Goal: Task Accomplishment & Management: Manage account settings

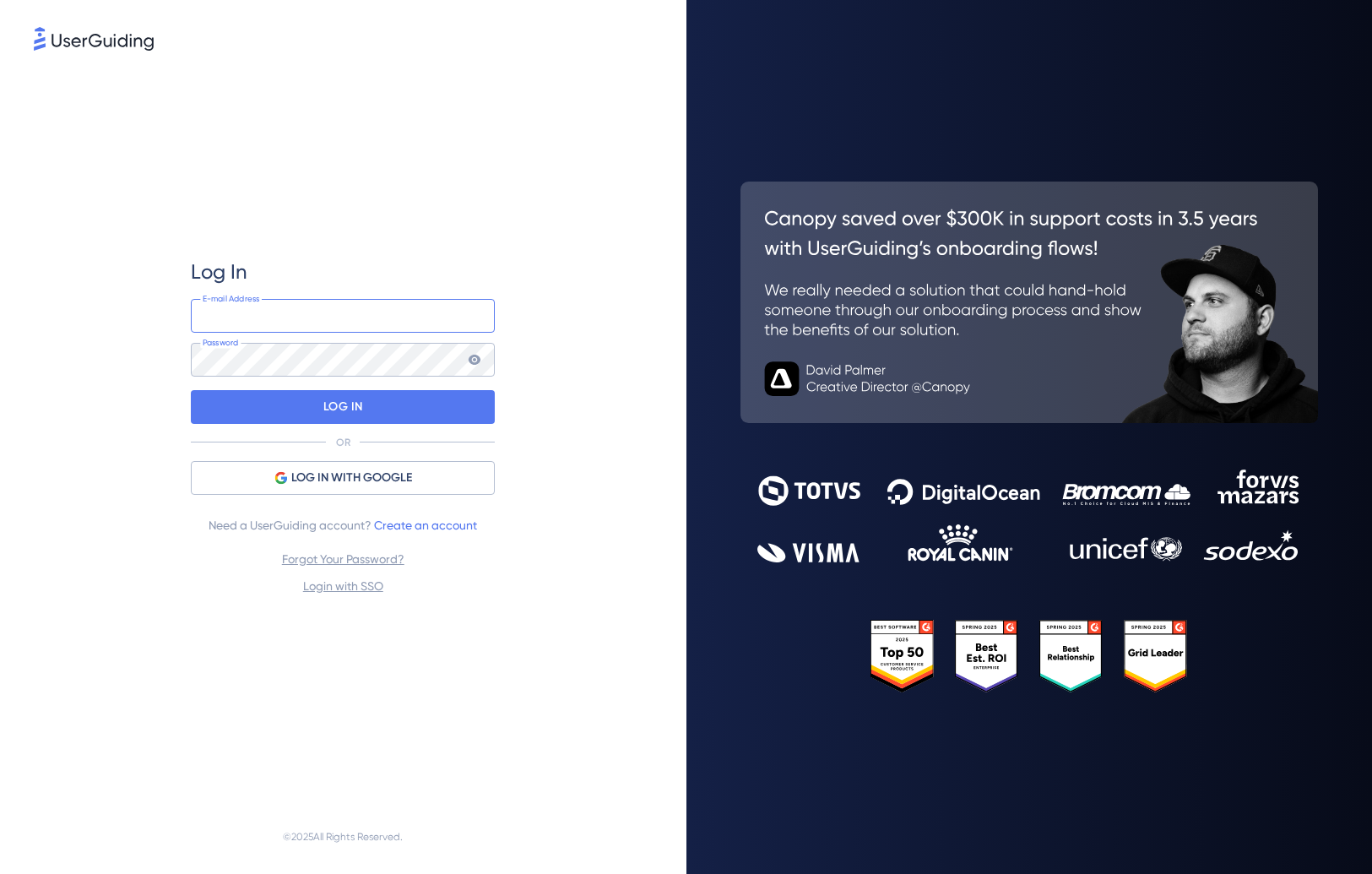
click at [316, 325] on input "email" at bounding box center [343, 316] width 304 height 34
click at [304, 259] on div "Log In" at bounding box center [343, 271] width 304 height 27
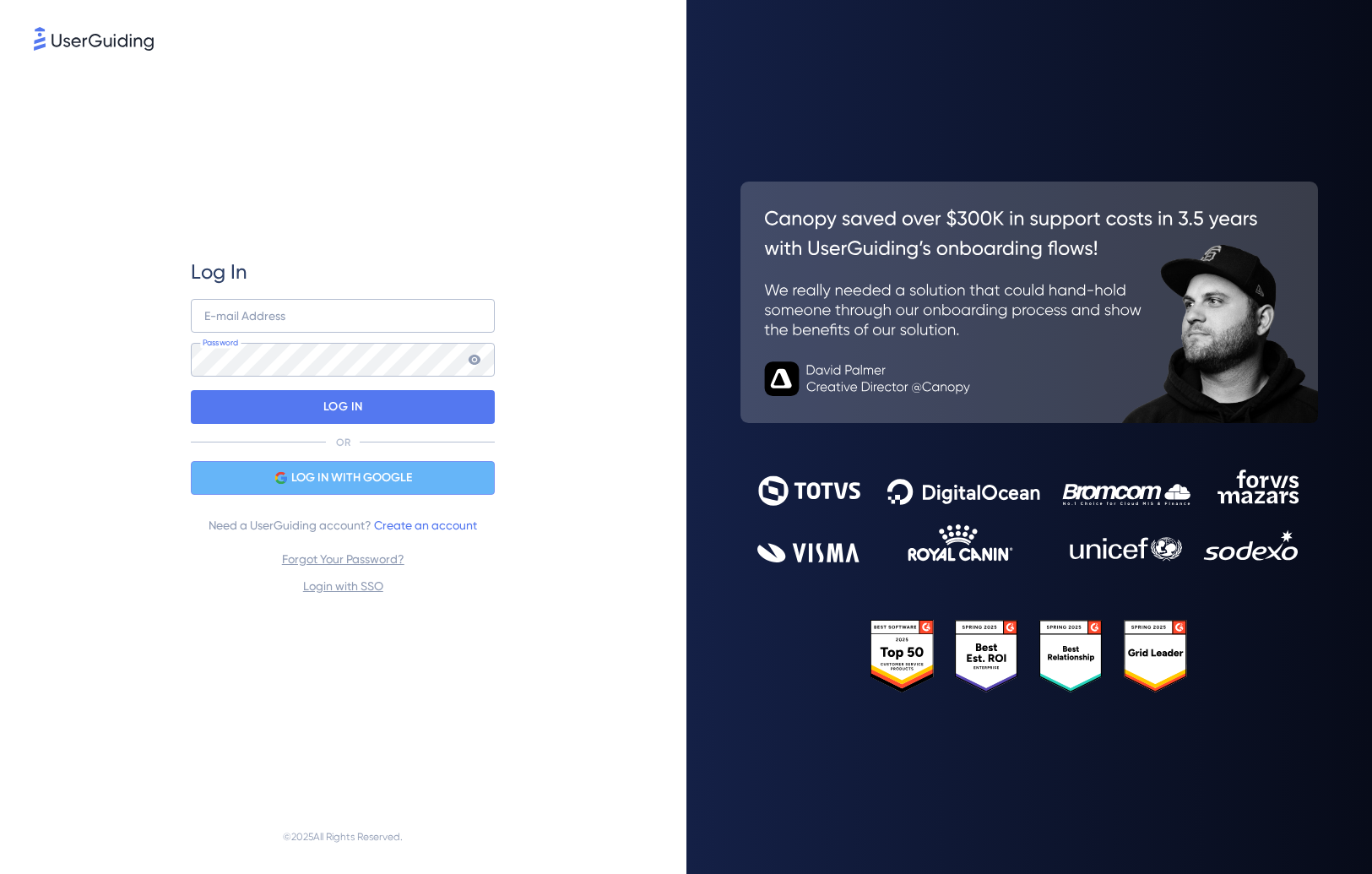
click at [345, 484] on span "LOG IN WITH GOOGLE" at bounding box center [351, 478] width 121 height 20
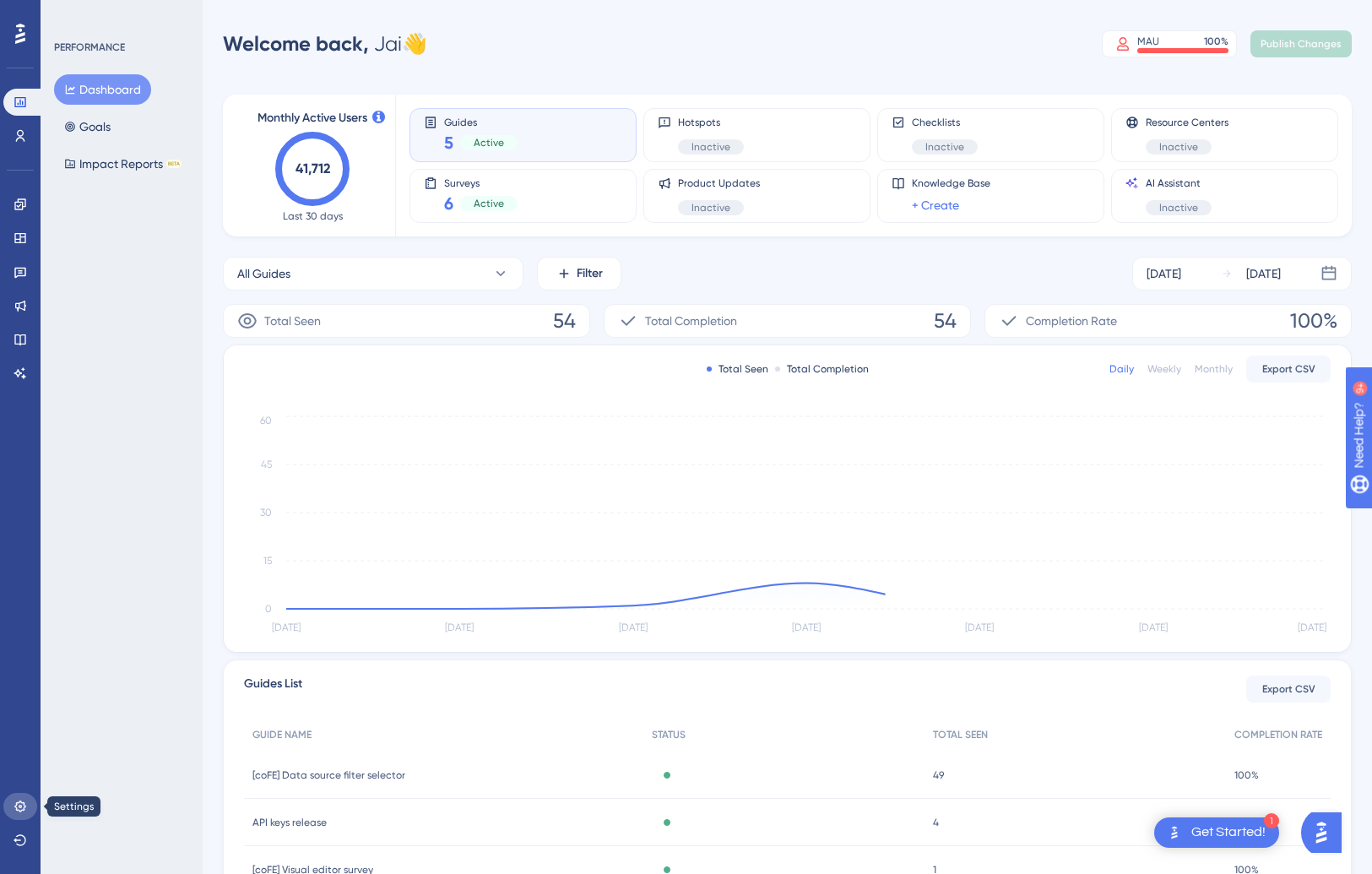
click at [21, 802] on icon at bounding box center [19, 805] width 11 height 11
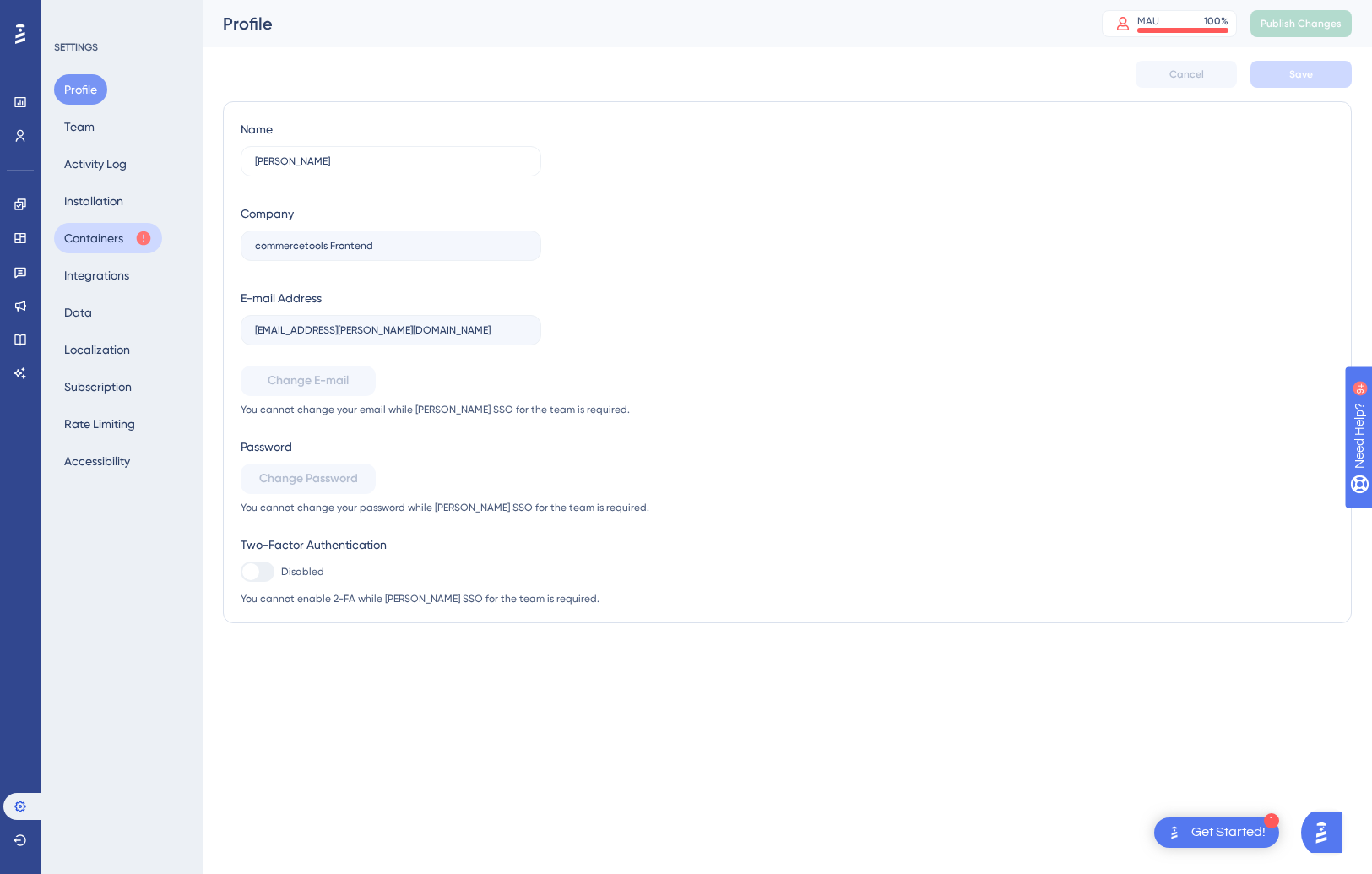
click at [91, 238] on button "Containers" at bounding box center [107, 237] width 108 height 31
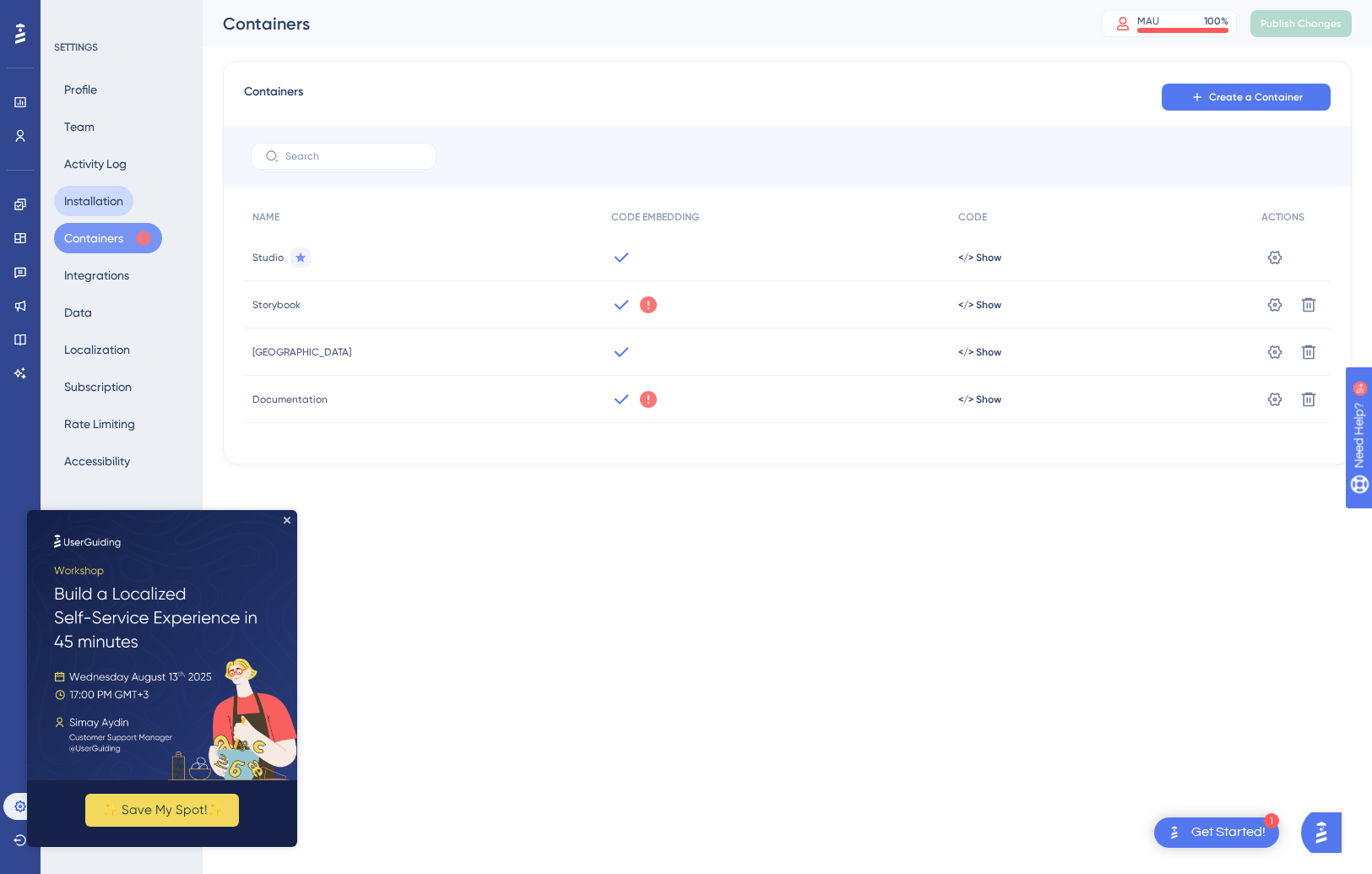
click at [91, 200] on button "Installation" at bounding box center [93, 201] width 79 height 31
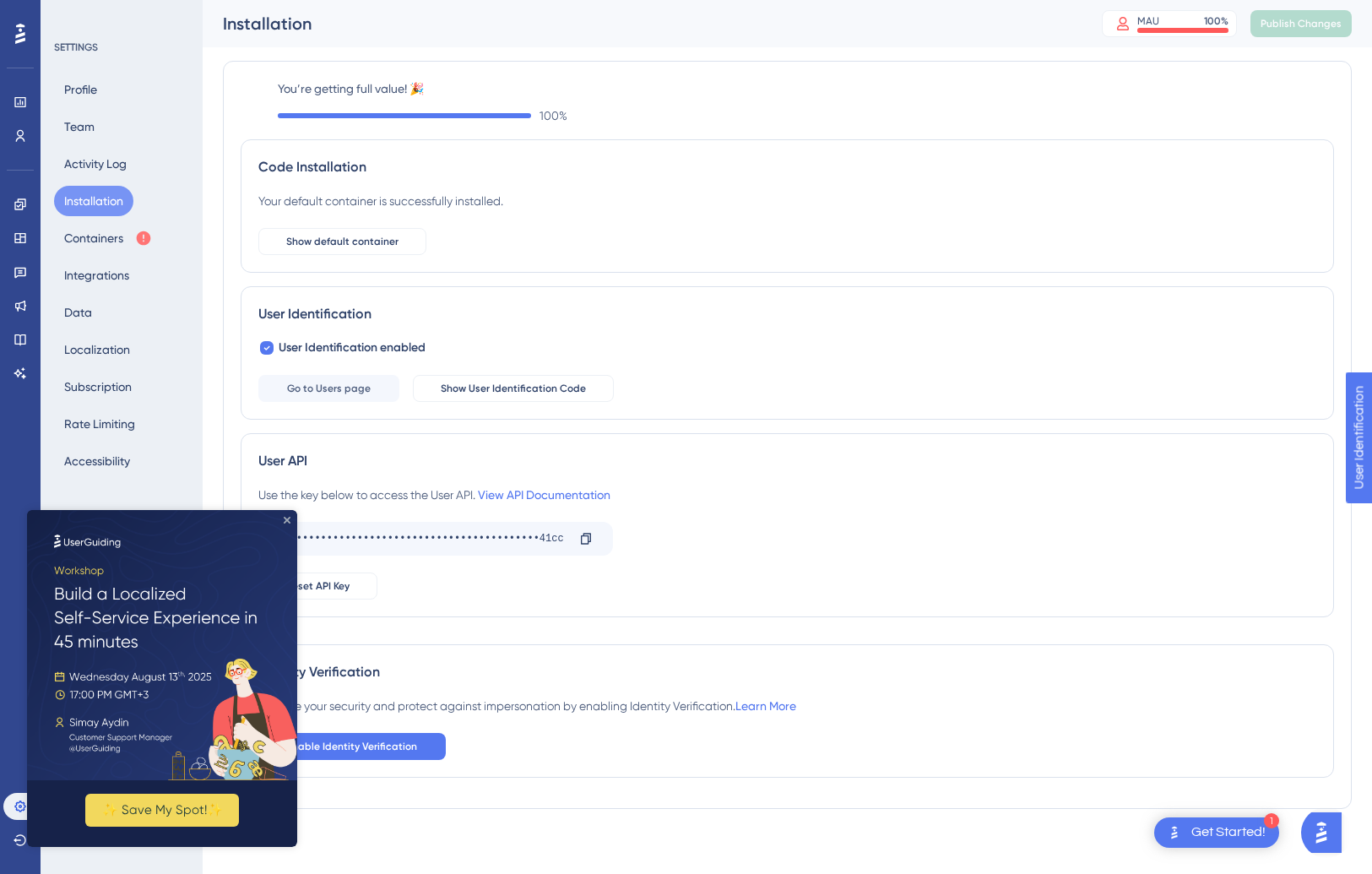
click at [286, 517] on icon "Close Preview" at bounding box center [287, 519] width 7 height 7
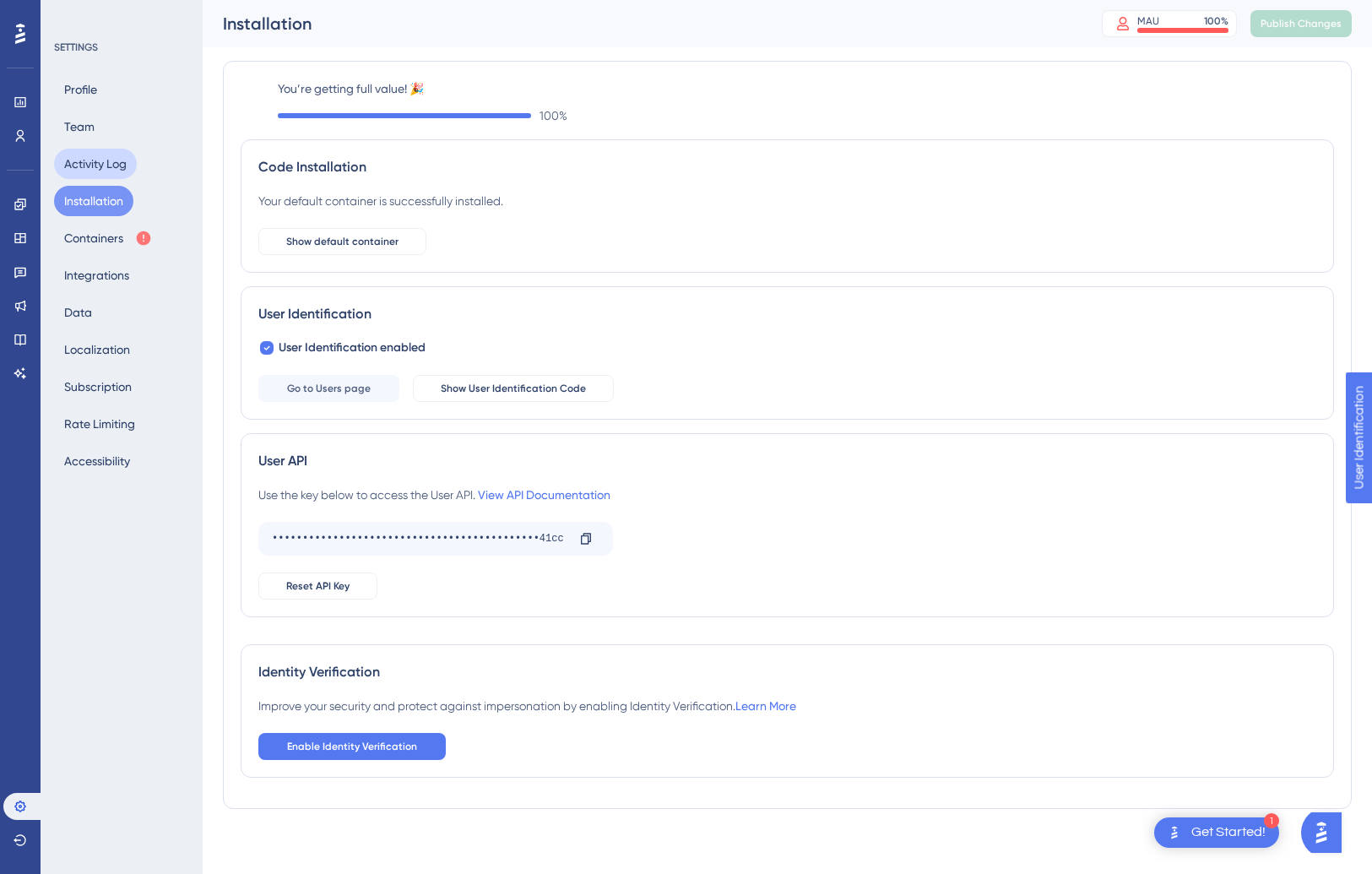
click at [99, 163] on button "Activity Log" at bounding box center [94, 164] width 82 height 31
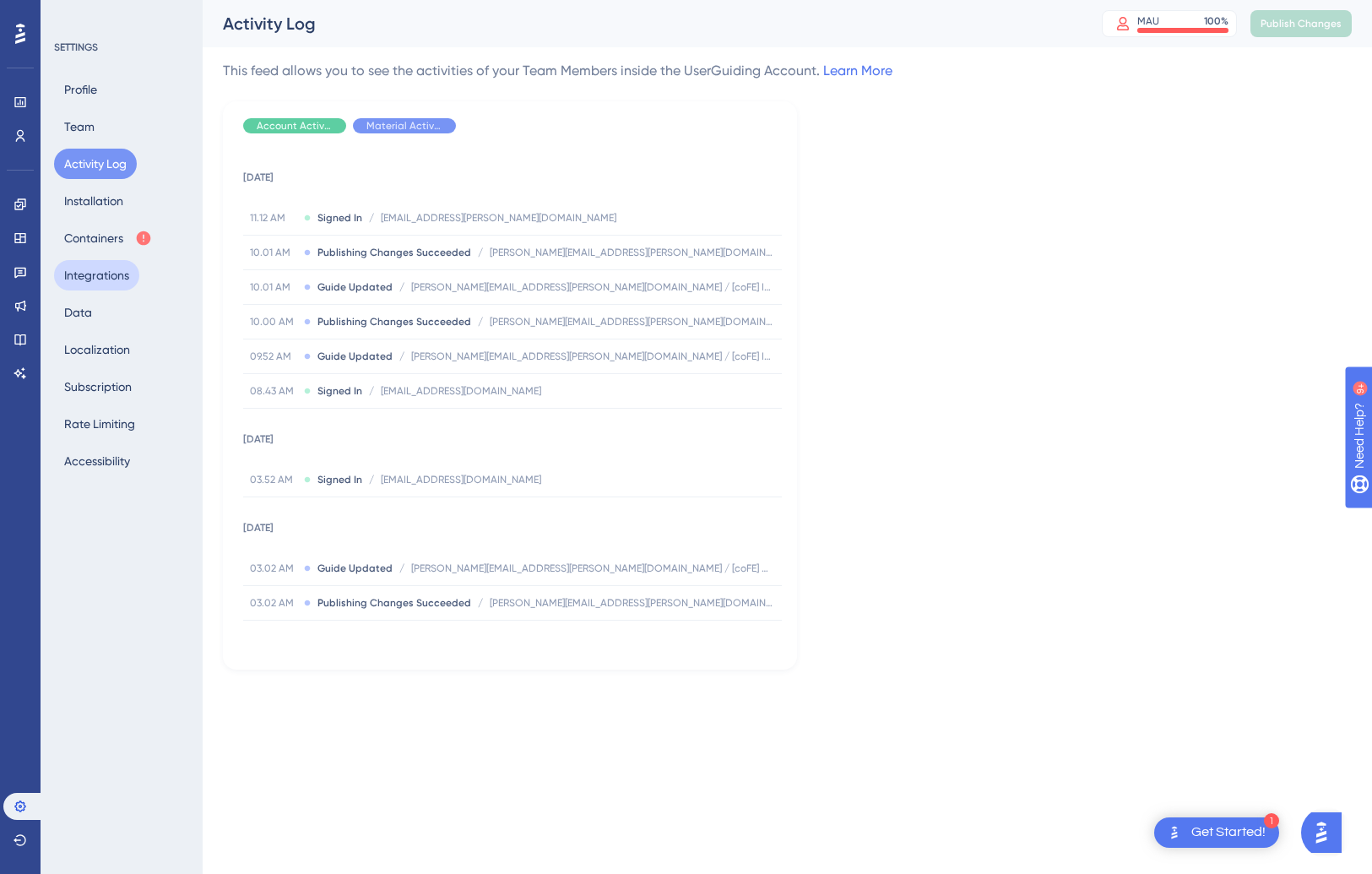
click at [96, 276] on button "Integrations" at bounding box center [96, 275] width 85 height 31
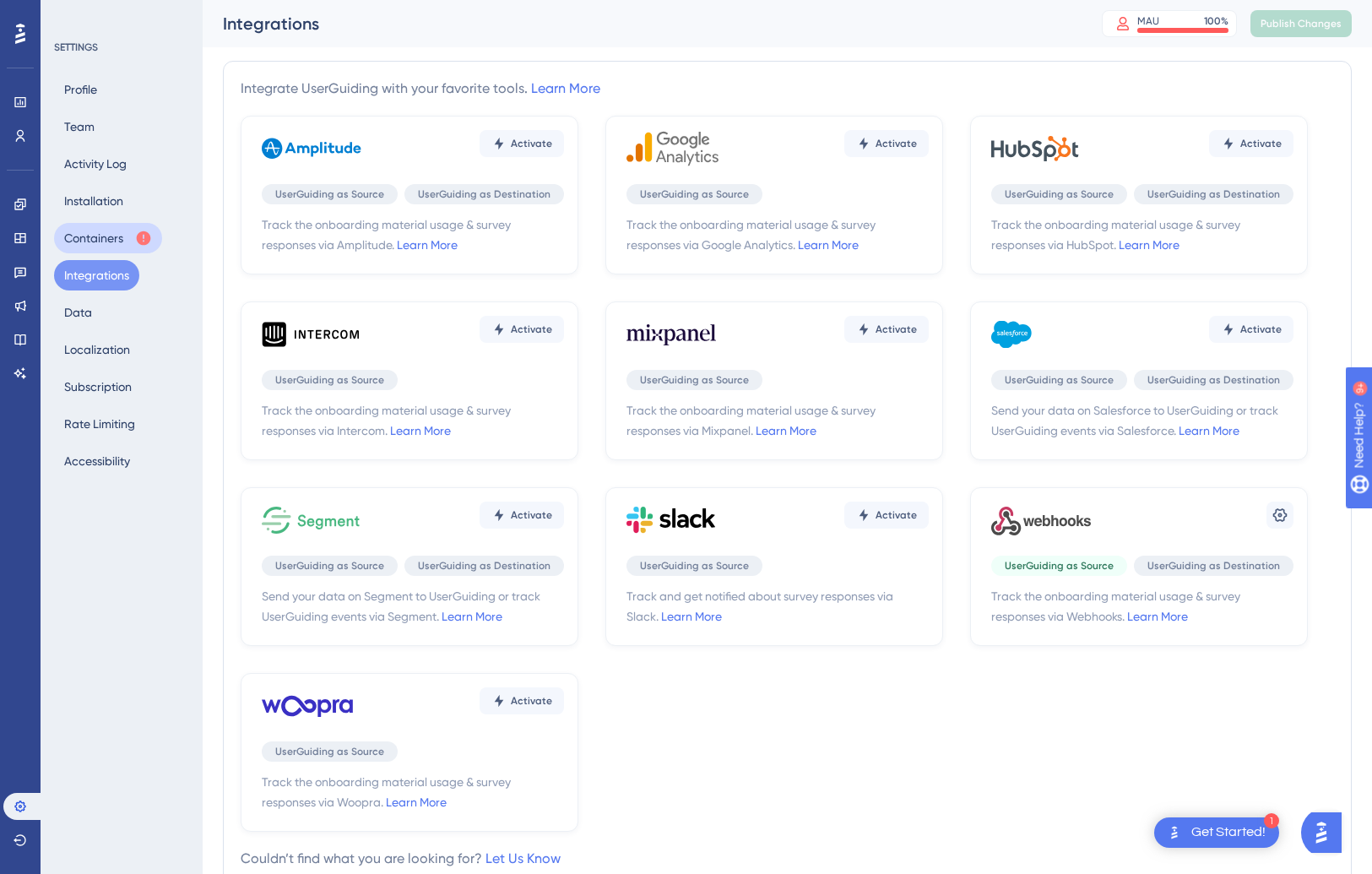
click at [107, 245] on button "Containers" at bounding box center [107, 237] width 108 height 31
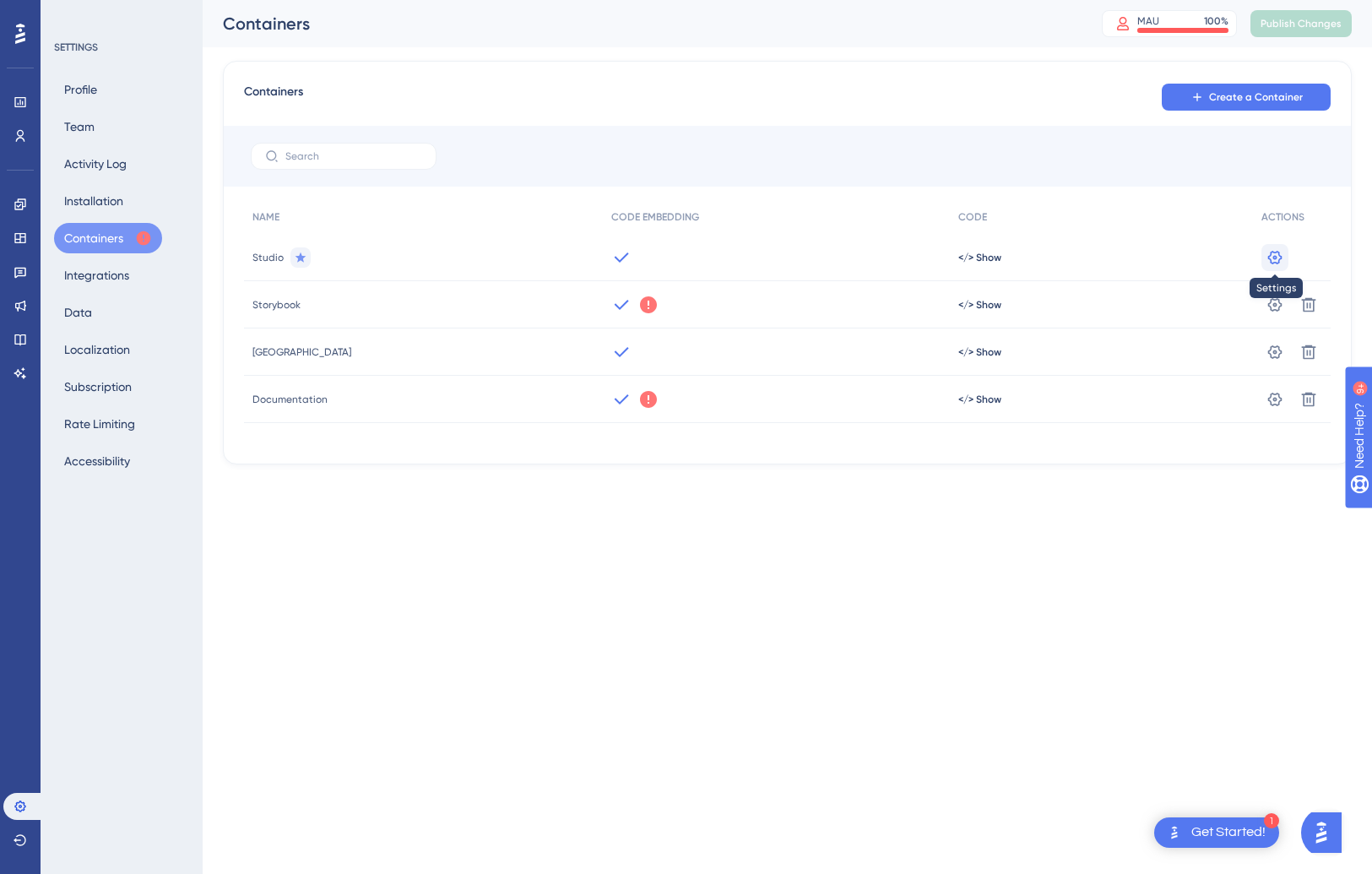
click at [1280, 256] on icon at bounding box center [1275, 257] width 14 height 14
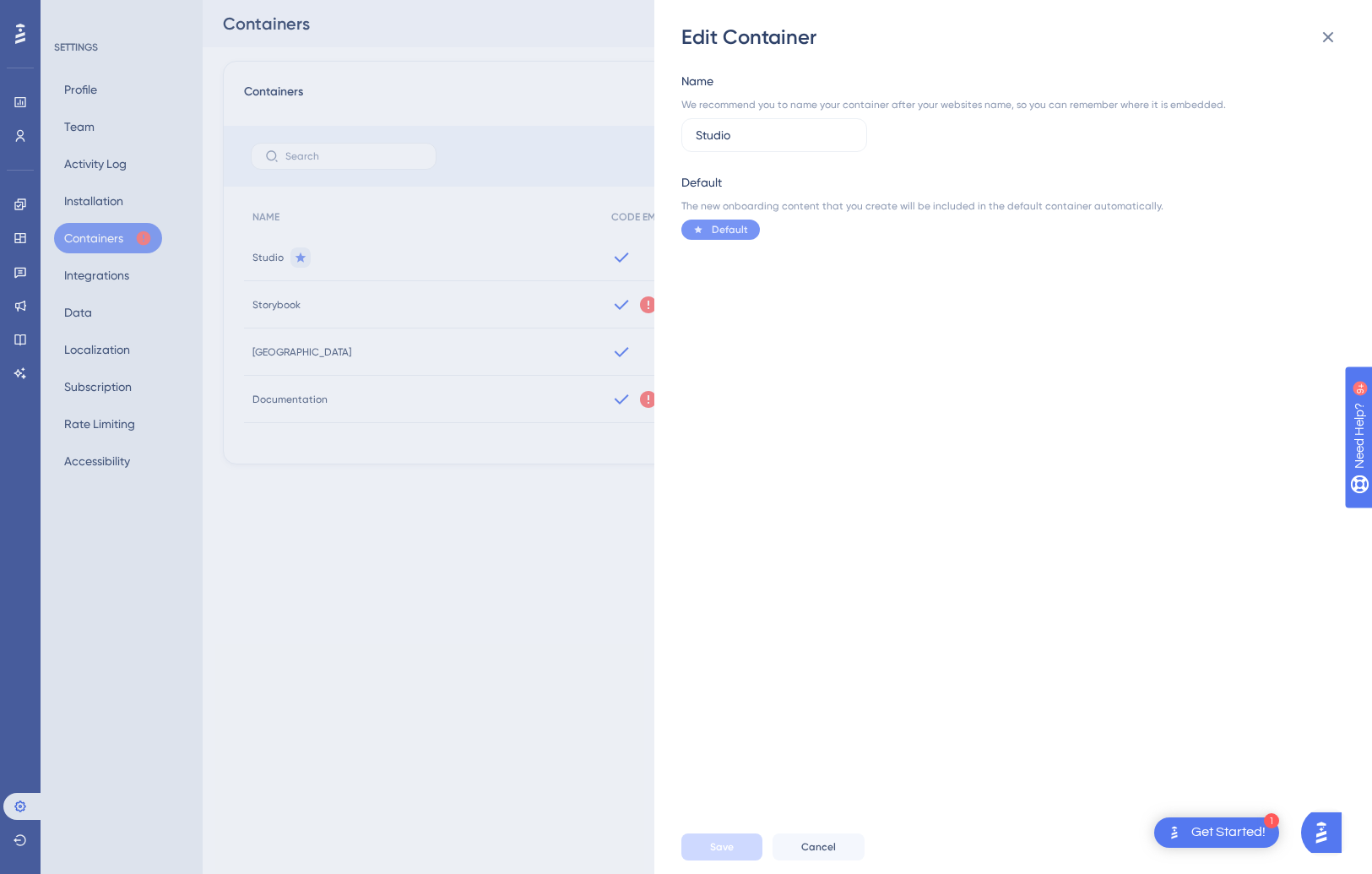
click at [526, 550] on div "Edit Container Name We recommend you to name your container after your websites…" at bounding box center [686, 437] width 1372 height 874
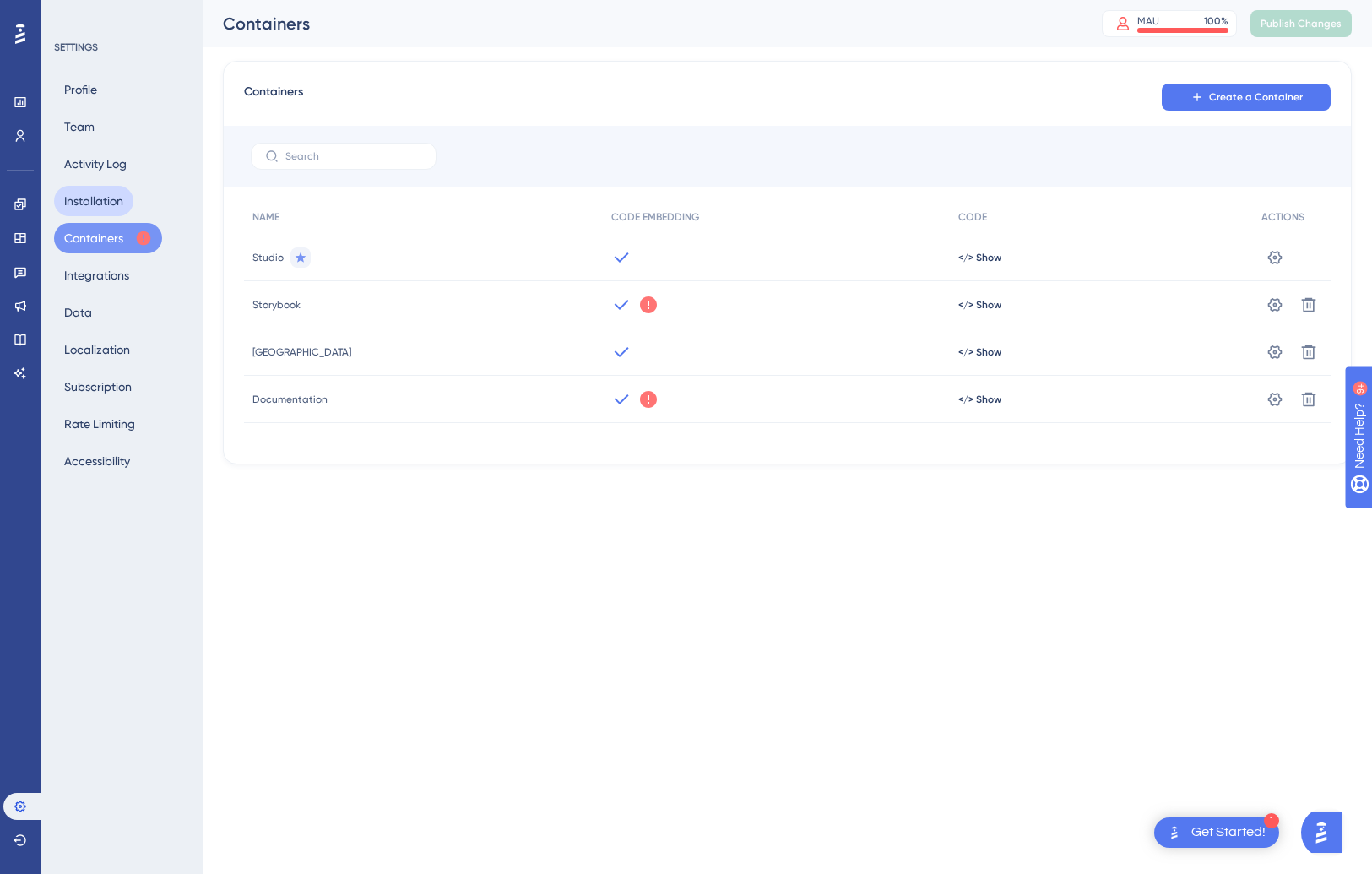
click at [93, 190] on button "Installation" at bounding box center [93, 201] width 79 height 31
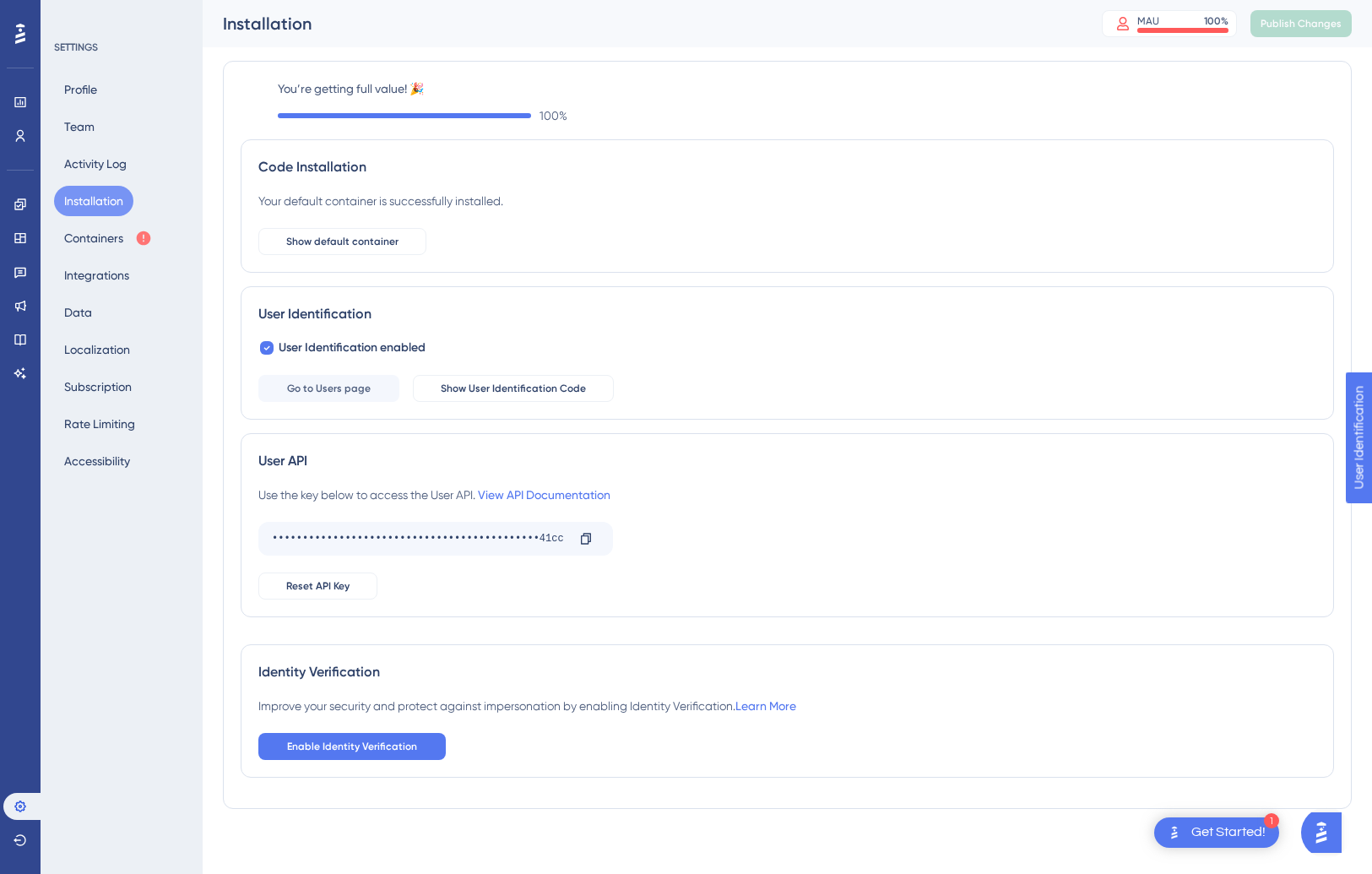
click at [117, 567] on div "SETTINGS Profile Team Activity Log Installation Containers Integrations Data Lo…" at bounding box center [121, 437] width 162 height 874
click at [320, 384] on span "Go to Users page" at bounding box center [329, 388] width 83 height 14
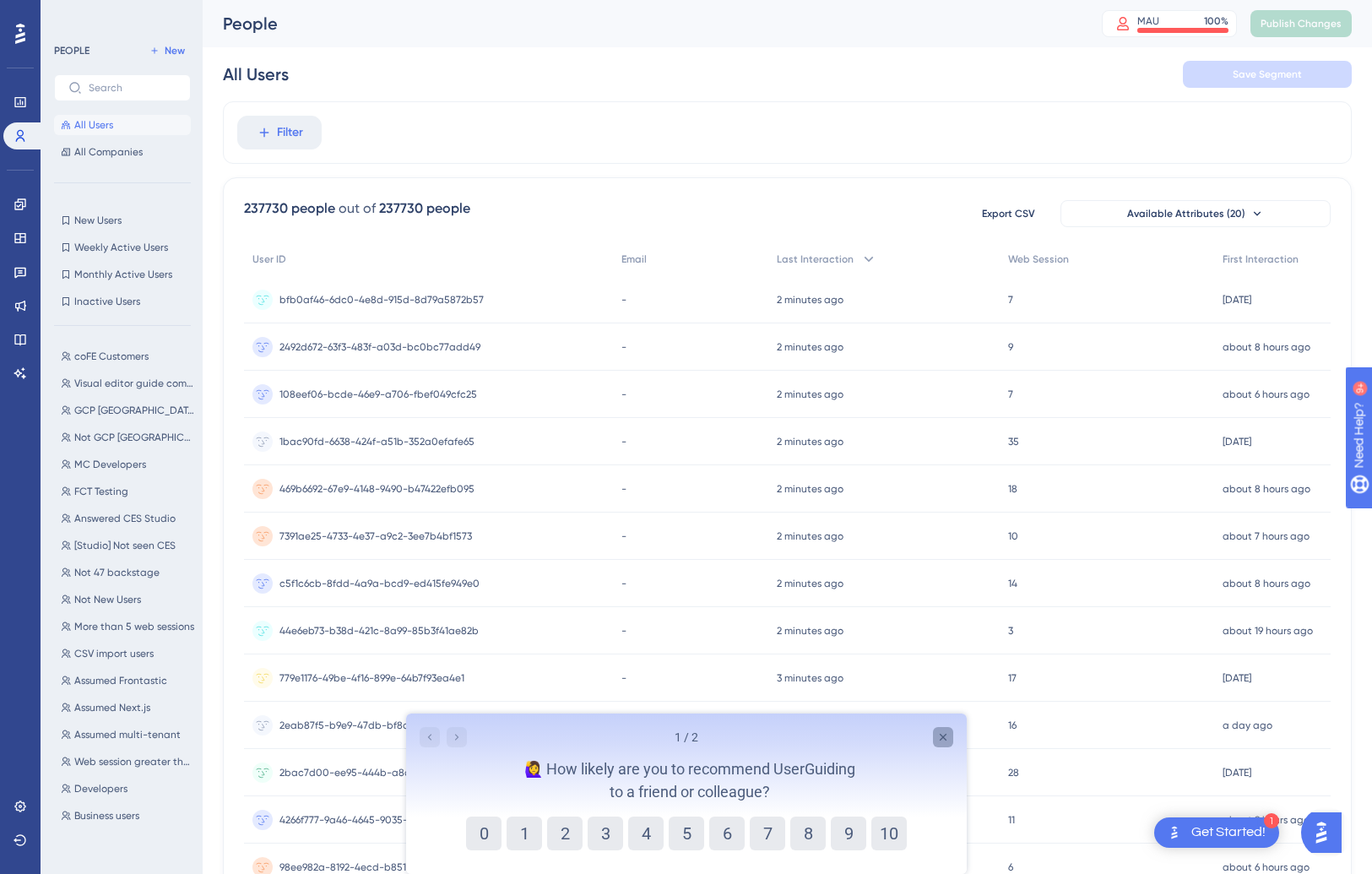
click at [944, 740] on icon "Close survey" at bounding box center [941, 737] width 7 height 7
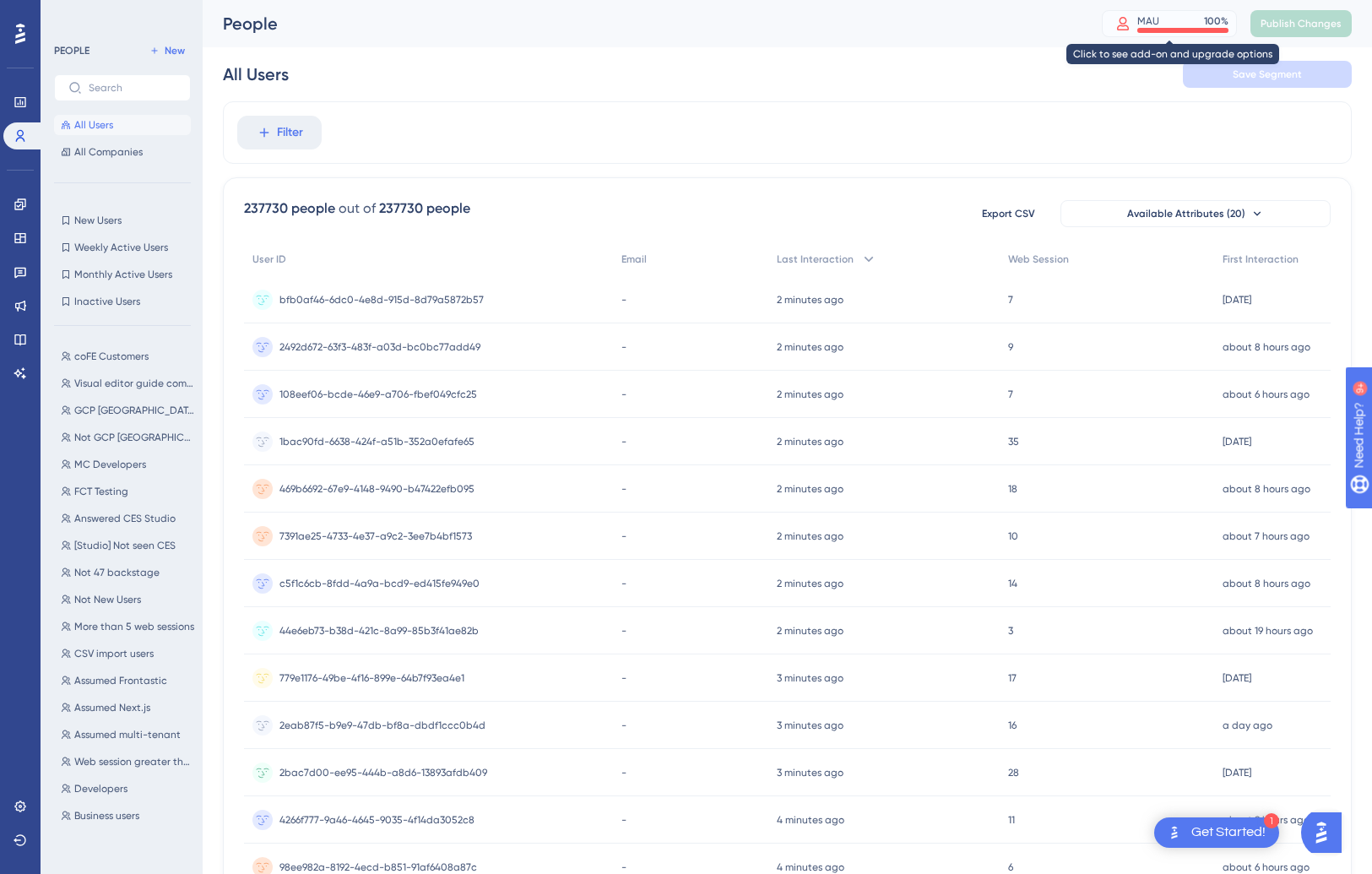
click at [1167, 26] on div "MAU 100 %" at bounding box center [1182, 21] width 91 height 14
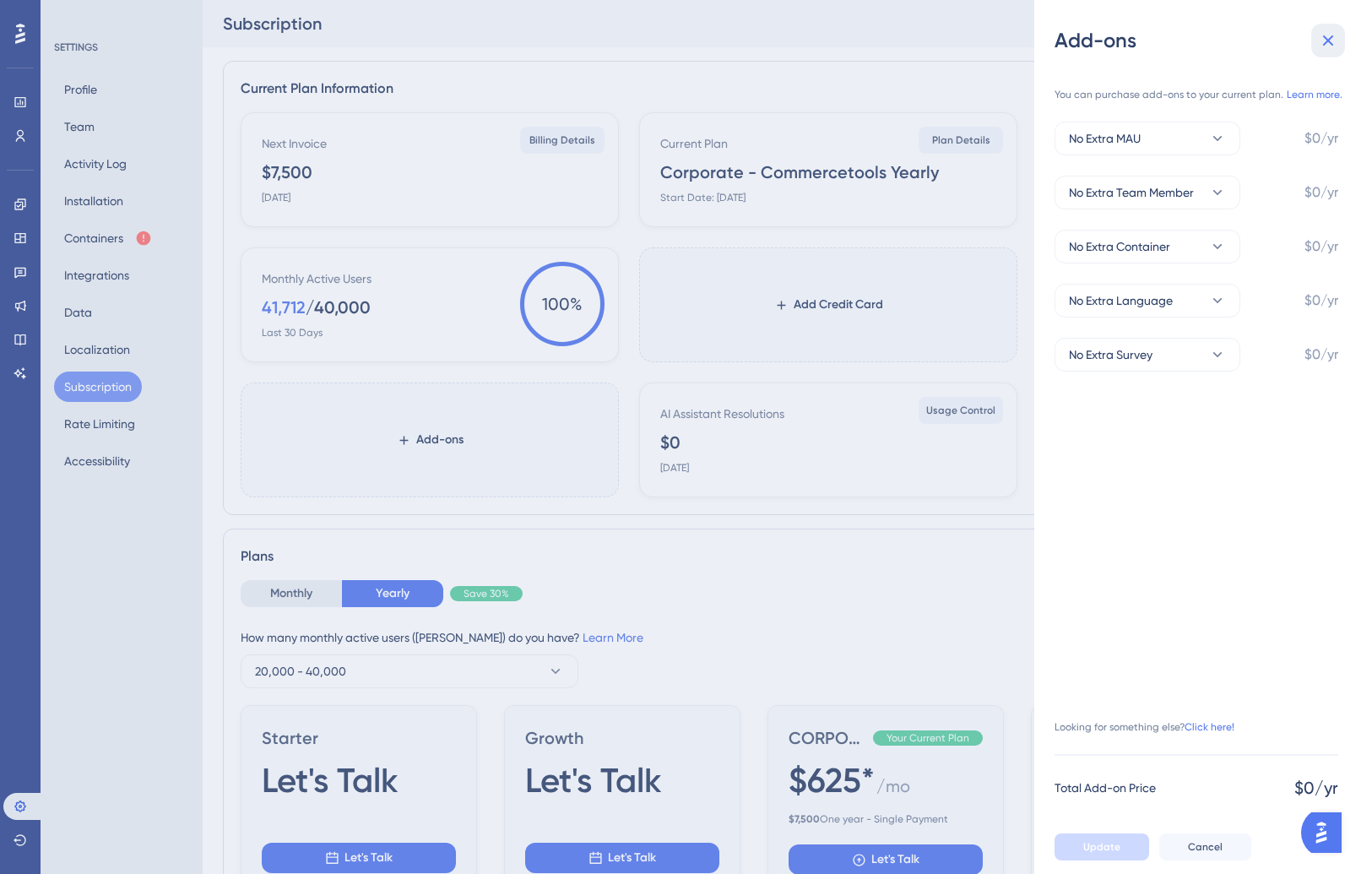
click at [1330, 43] on icon at bounding box center [1327, 41] width 11 height 11
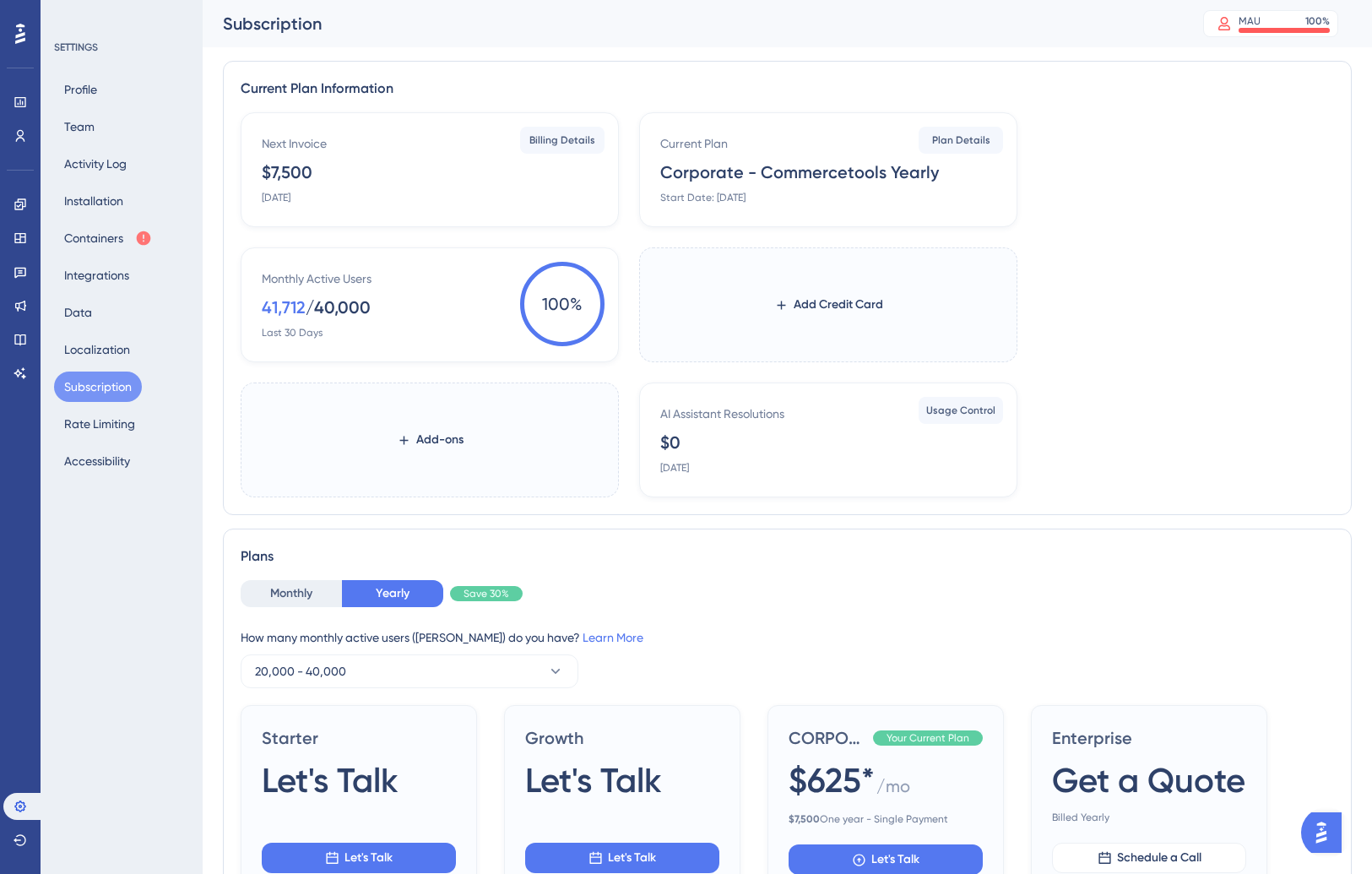
click at [85, 636] on div "SETTINGS Profile Team Activity Log Installation Containers Integrations Data Lo…" at bounding box center [121, 437] width 162 height 874
